Goal: Information Seeking & Learning: Learn about a topic

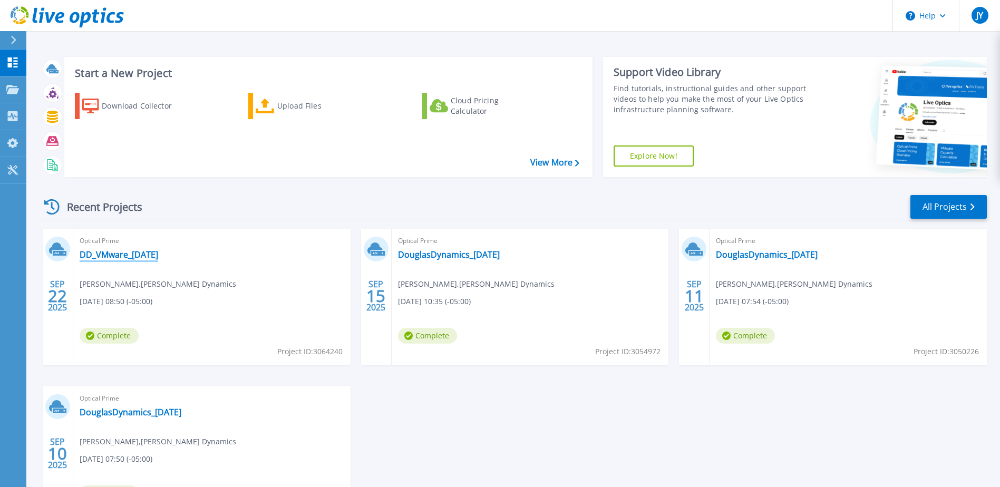
click at [148, 255] on link "DD_VMware_[DATE]" at bounding box center [119, 254] width 79 height 11
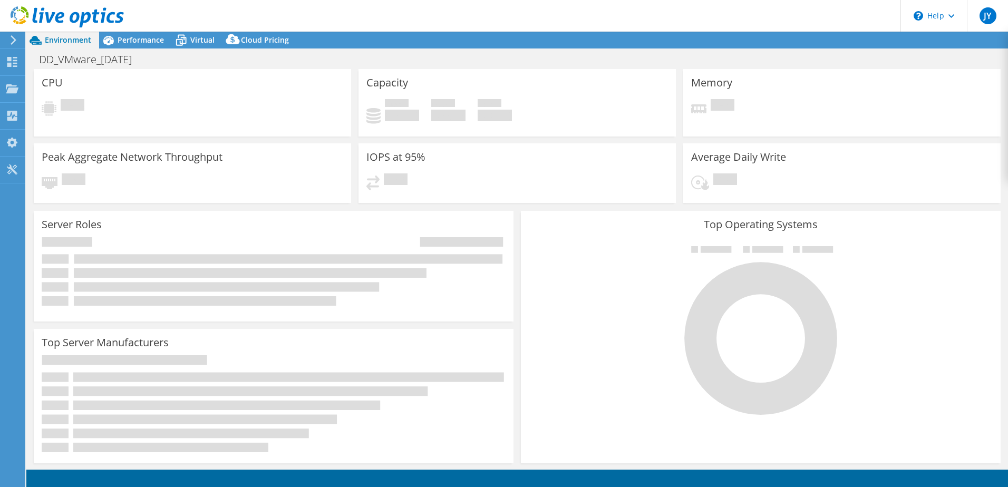
select select "USD"
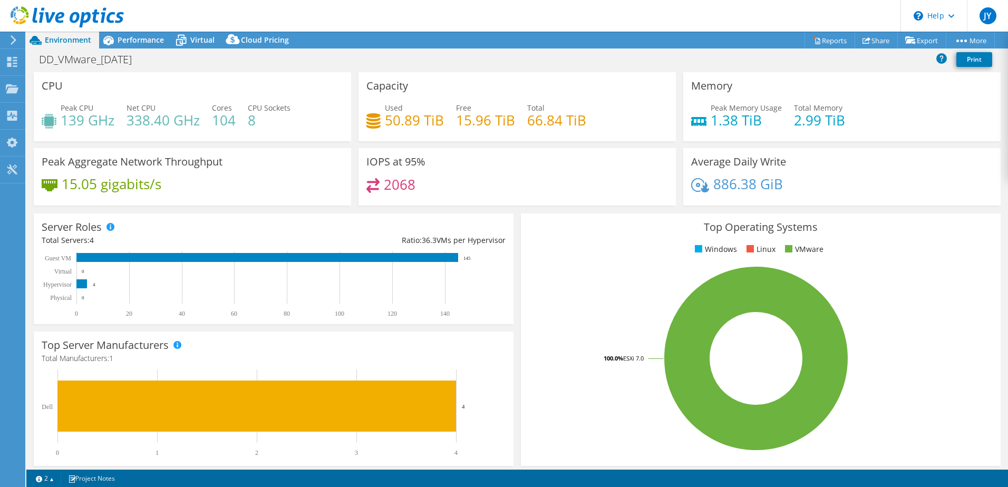
click at [90, 202] on div "Peak Aggregate Network Throughput 15.05 gigabits/s" at bounding box center [192, 176] width 317 height 57
click at [94, 204] on div "Peak Aggregate Network Throughput 15.05 gigabits/s" at bounding box center [192, 176] width 317 height 57
click at [142, 42] on span "Performance" at bounding box center [141, 40] width 46 height 10
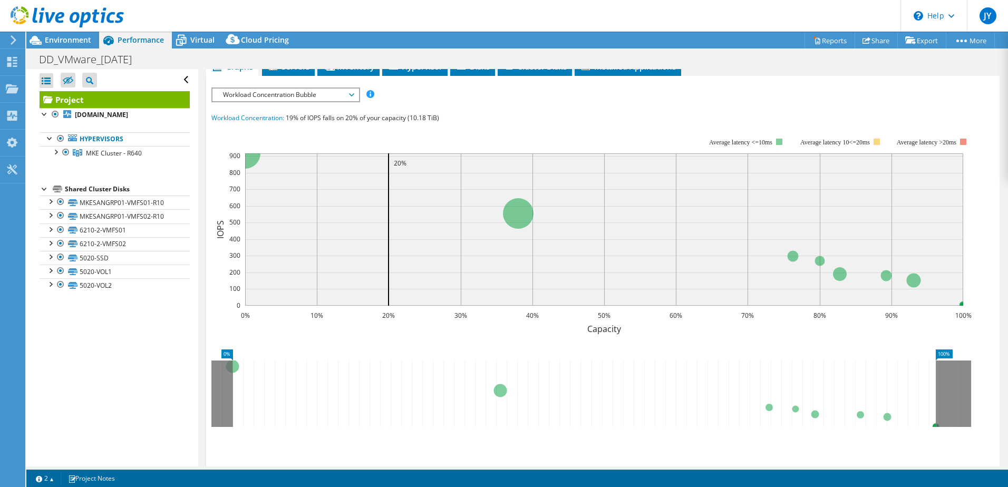
scroll to position [53, 0]
click at [333, 95] on span "Workload Concentration Bubble" at bounding box center [285, 94] width 135 height 13
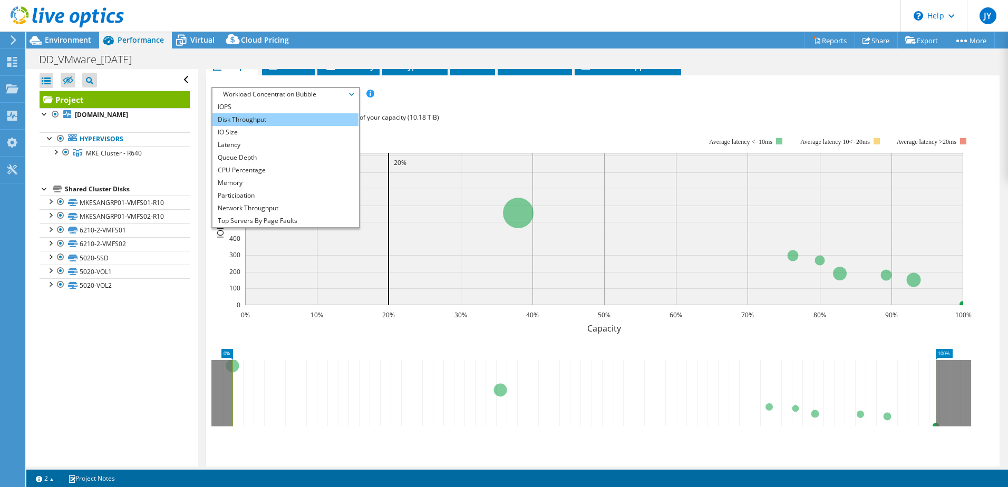
click at [316, 119] on li "Disk Throughput" at bounding box center [285, 119] width 146 height 13
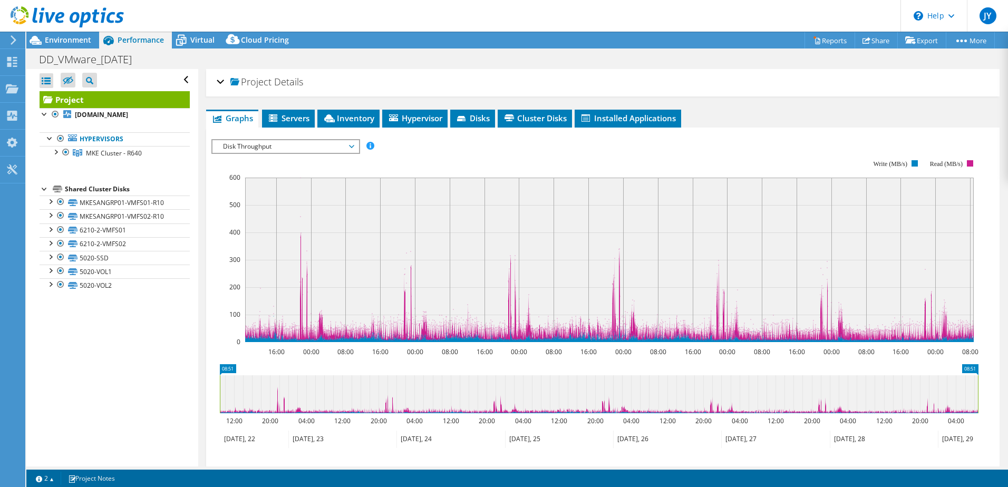
scroll to position [0, 0]
click at [348, 148] on span "Disk Throughput" at bounding box center [285, 147] width 135 height 13
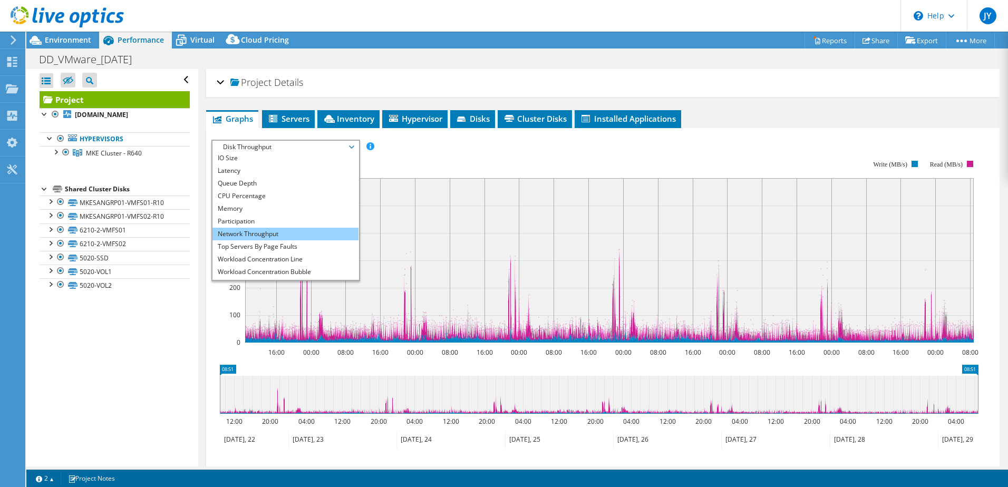
scroll to position [38, 0]
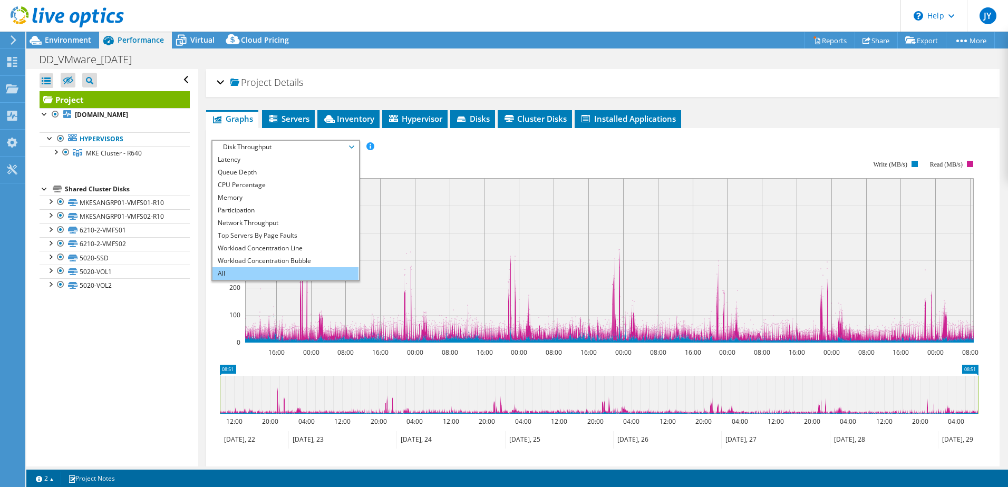
click at [285, 271] on li "All" at bounding box center [285, 273] width 146 height 13
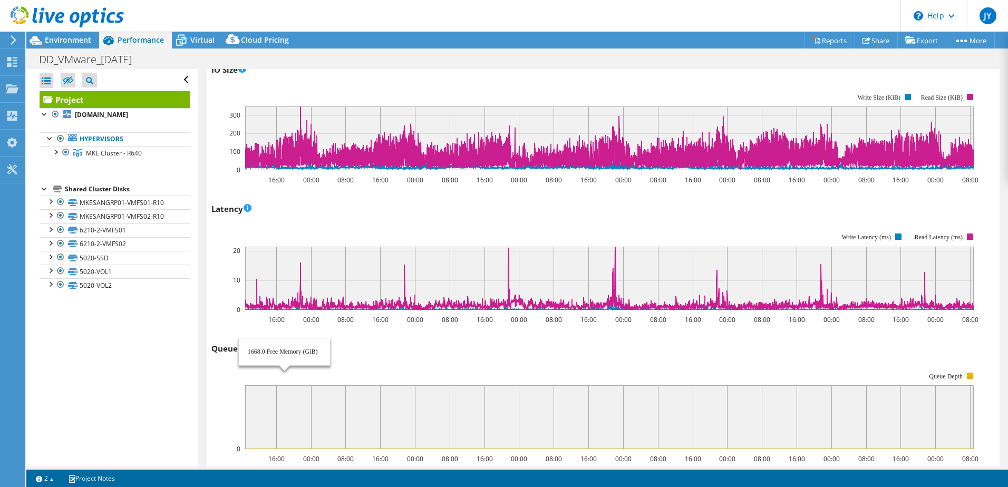
scroll to position [0, 0]
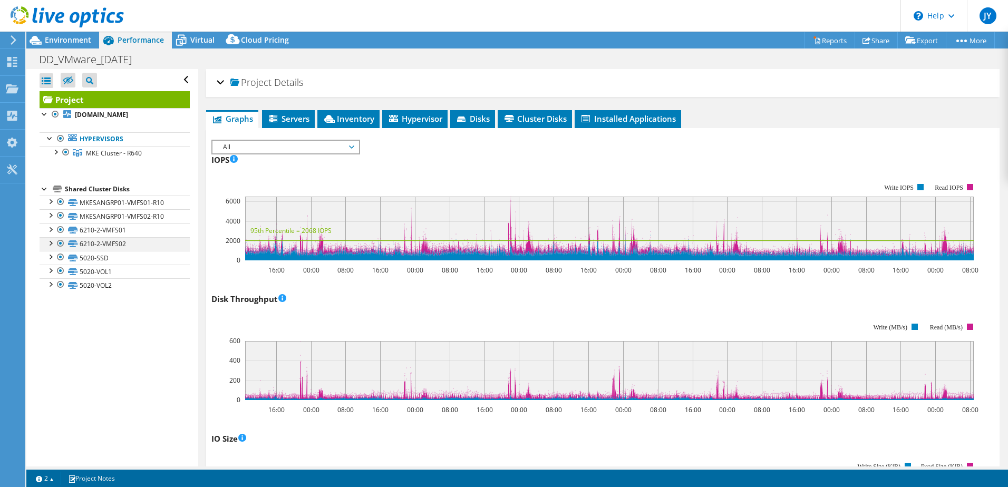
click at [60, 244] on div at bounding box center [60, 243] width 11 height 13
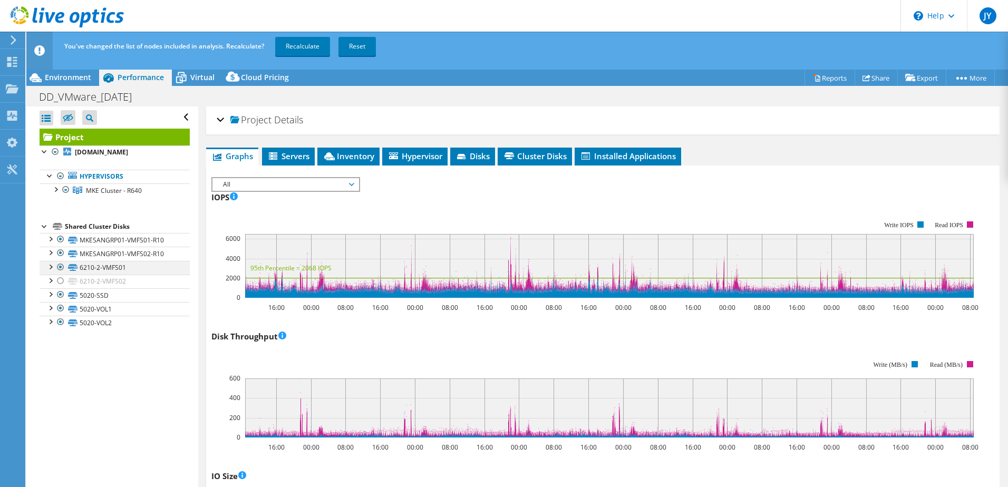
click at [61, 266] on div at bounding box center [60, 267] width 11 height 13
click at [305, 50] on link "Recalculate" at bounding box center [302, 46] width 55 height 19
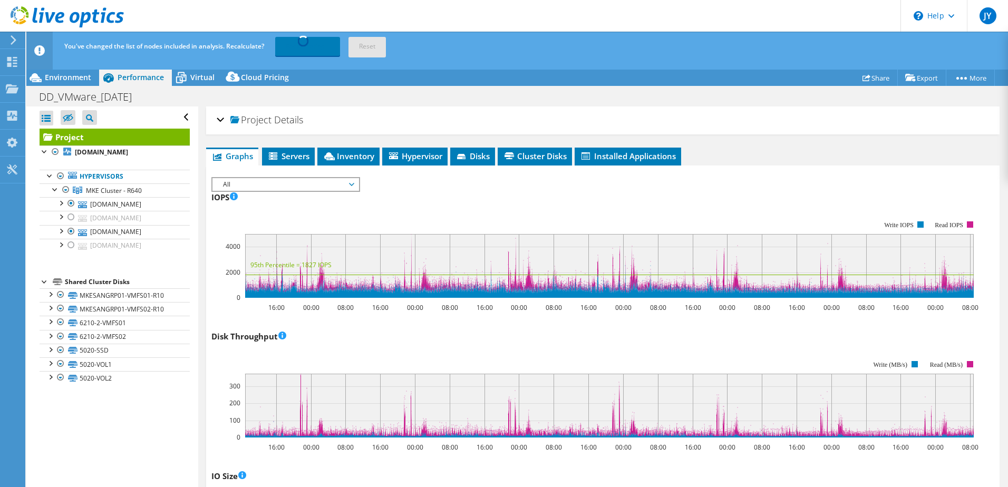
select select "USD"
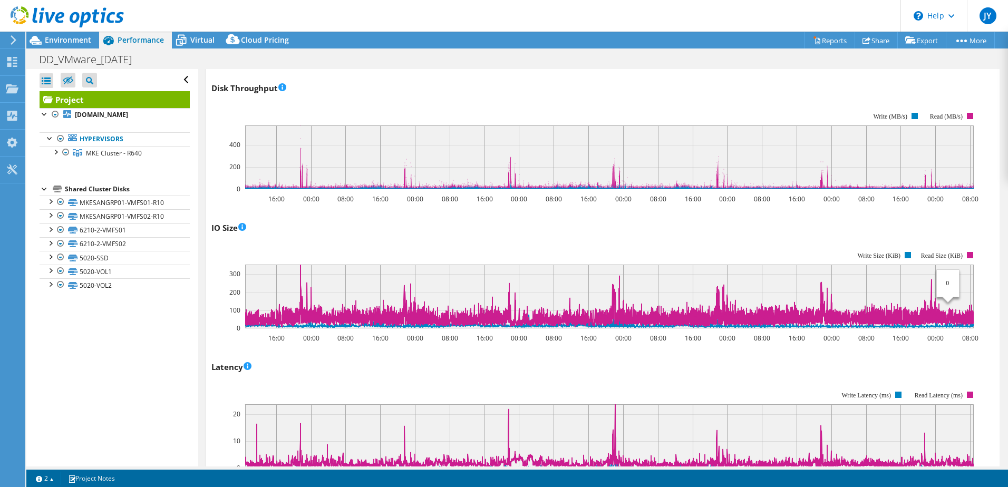
scroll to position [901, 0]
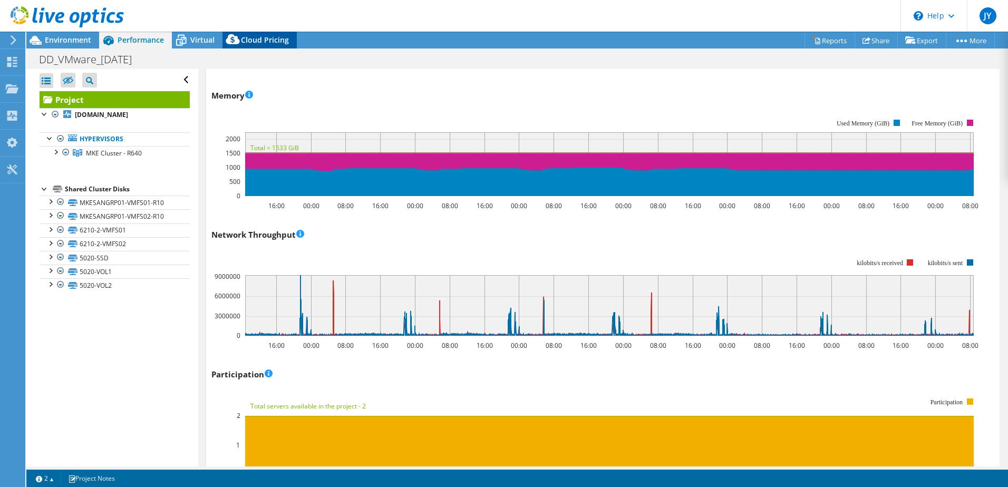
click at [252, 42] on span "Cloud Pricing" at bounding box center [265, 40] width 48 height 10
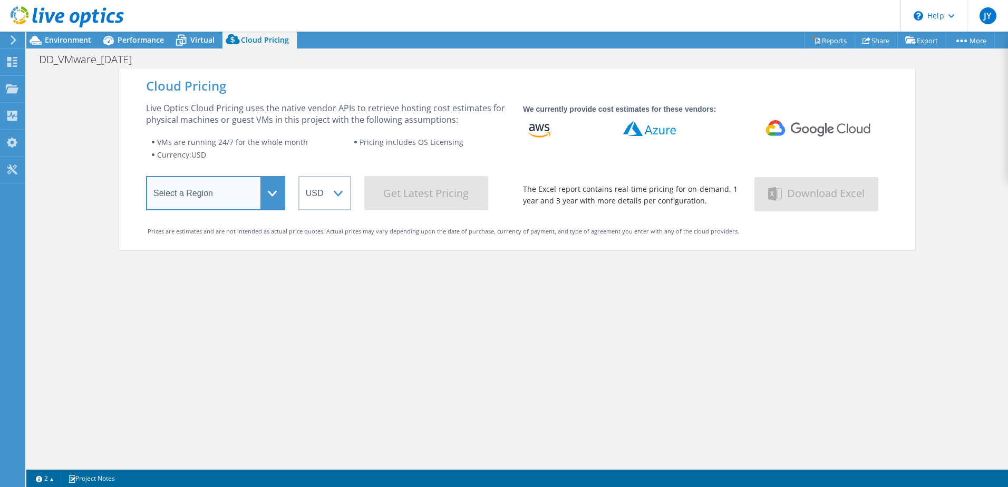
click at [271, 198] on select "Select a Region [GEOGRAPHIC_DATA] ([GEOGRAPHIC_DATA]) [GEOGRAPHIC_DATA] ([GEOGR…" at bounding box center [215, 193] width 139 height 34
select select "USEast"
click at [146, 178] on select "Select a Region [GEOGRAPHIC_DATA] ([GEOGRAPHIC_DATA]) [GEOGRAPHIC_DATA] ([GEOGR…" at bounding box center [215, 193] width 139 height 34
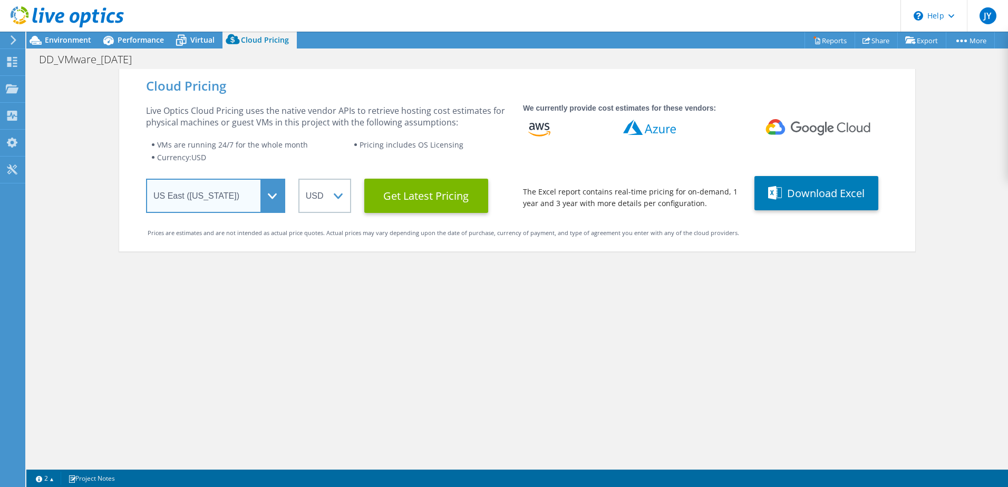
click at [271, 199] on select "Select a Region [GEOGRAPHIC_DATA] ([GEOGRAPHIC_DATA]) [GEOGRAPHIC_DATA] ([GEOGR…" at bounding box center [215, 196] width 139 height 34
click at [146, 179] on select "Select a Region [GEOGRAPHIC_DATA] ([GEOGRAPHIC_DATA]) [GEOGRAPHIC_DATA] ([GEOGR…" at bounding box center [215, 196] width 139 height 34
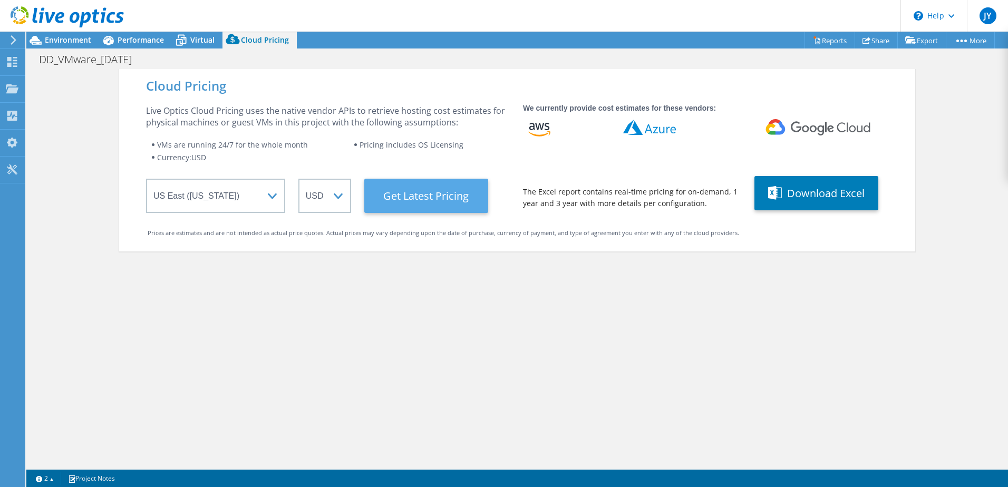
click at [398, 194] on Latest "Get Latest Pricing" at bounding box center [426, 196] width 124 height 34
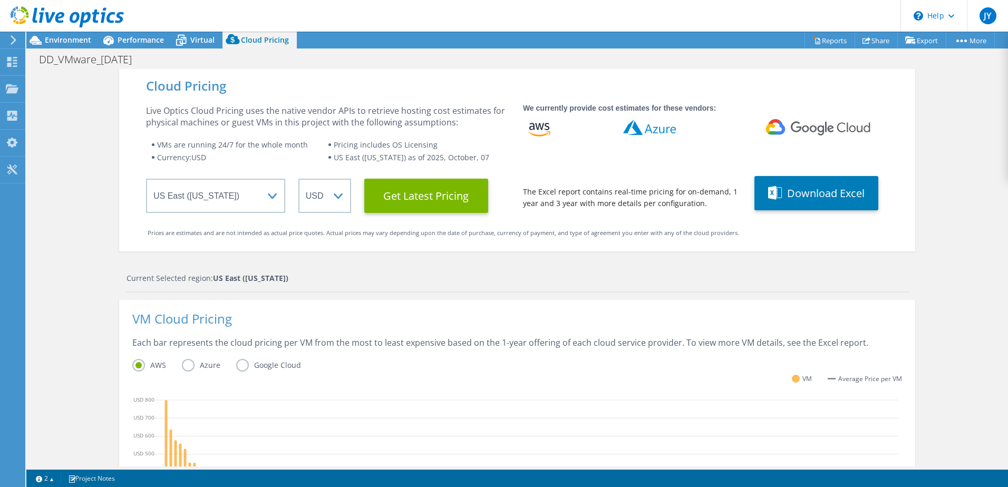
scroll to position [1139, 0]
click at [780, 286] on div "Current Selected region: [GEOGRAPHIC_DATA] ([US_STATE])" at bounding box center [517, 282] width 784 height 20
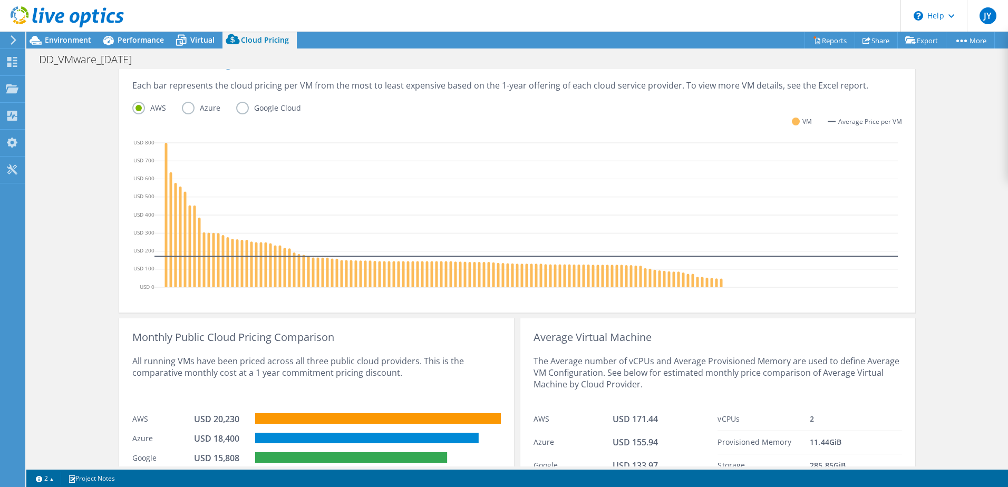
scroll to position [306, 0]
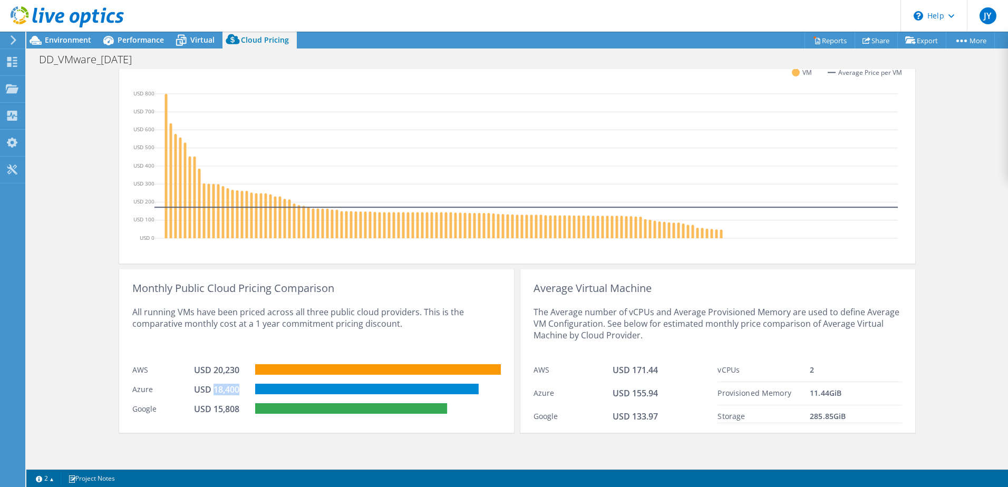
drag, startPoint x: 210, startPoint y: 387, endPoint x: 239, endPoint y: 388, distance: 29.5
click at [239, 388] on div "USD 18,400" at bounding box center [220, 390] width 53 height 12
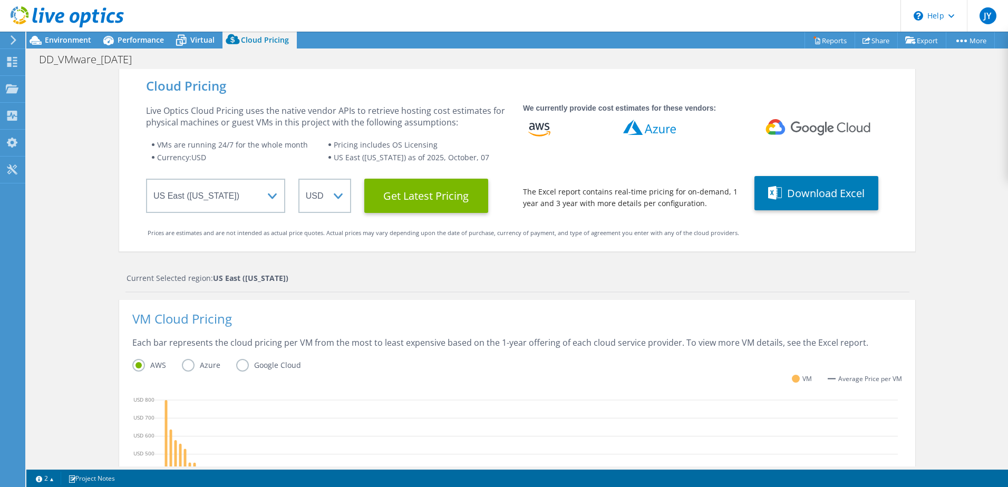
select select "USEast"
select select "USD"
click at [727, 332] on div "VM Cloud Pricing" at bounding box center [516, 325] width 769 height 24
